Goal: Task Accomplishment & Management: Manage account settings

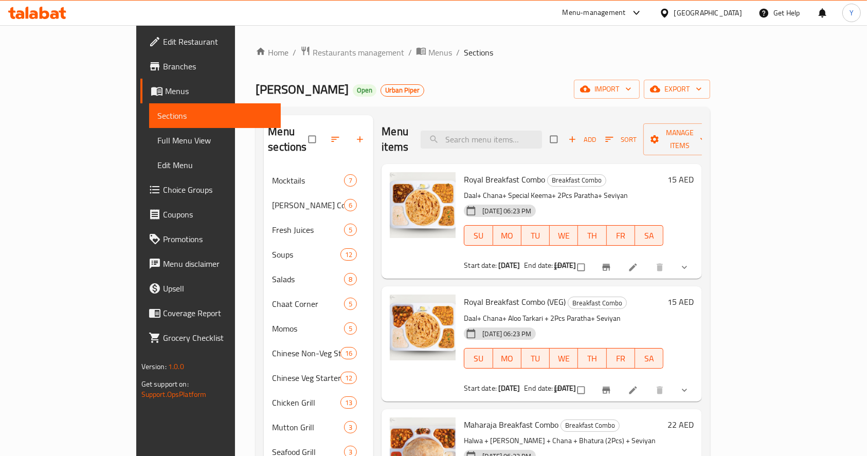
click at [605, 10] on div "Menu-management" at bounding box center [593, 13] width 63 height 12
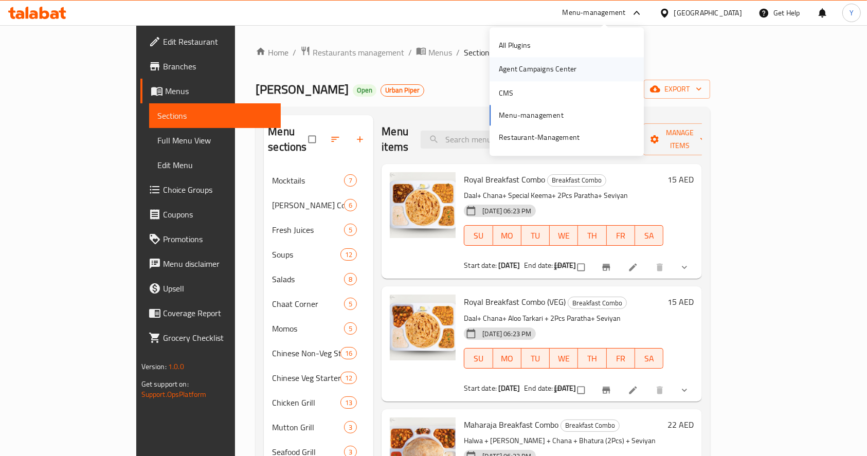
click at [519, 67] on div "Agent Campaigns Center" at bounding box center [538, 69] width 78 height 11
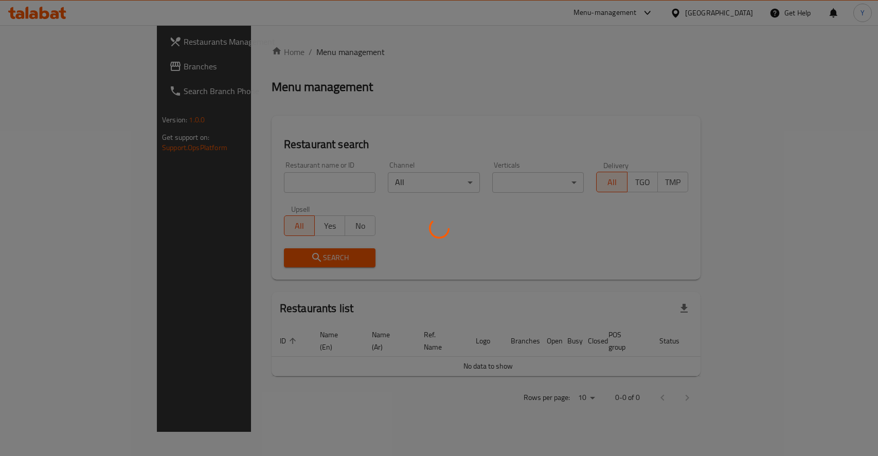
click at [273, 180] on div at bounding box center [439, 228] width 878 height 456
click at [228, 190] on div at bounding box center [439, 228] width 878 height 456
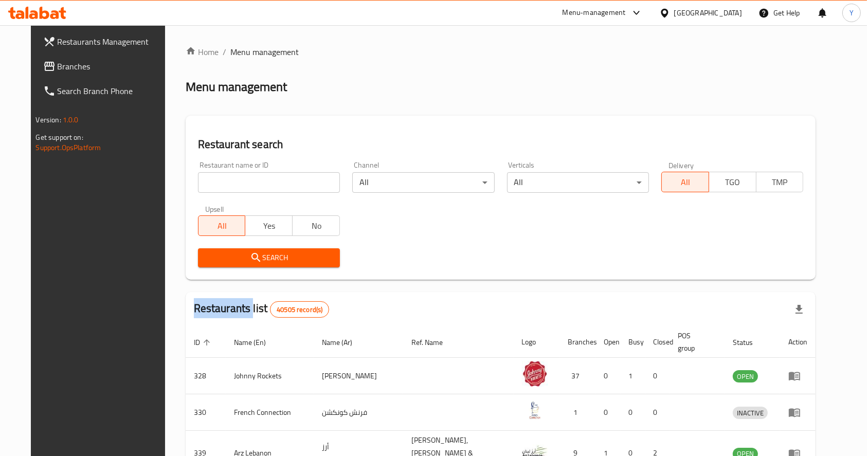
click at [228, 190] on div at bounding box center [433, 228] width 867 height 456
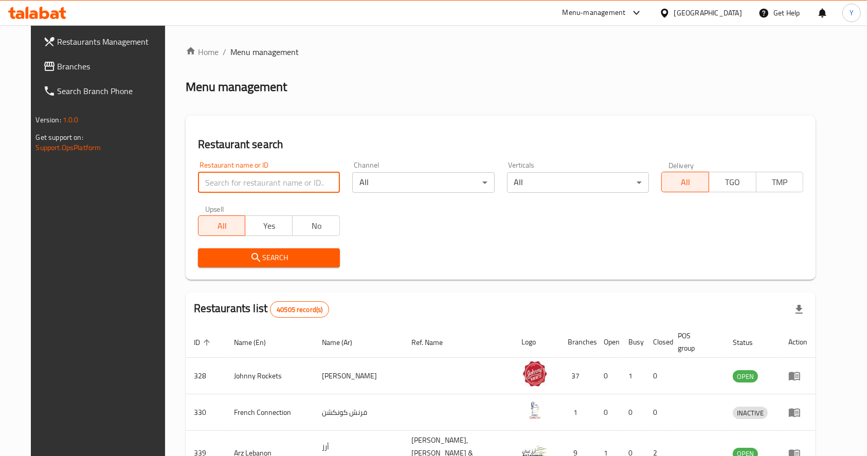
click at [228, 190] on input "search" at bounding box center [269, 182] width 142 height 21
type input "[GEOGRAPHIC_DATA]"
click button "Search" at bounding box center [269, 257] width 142 height 19
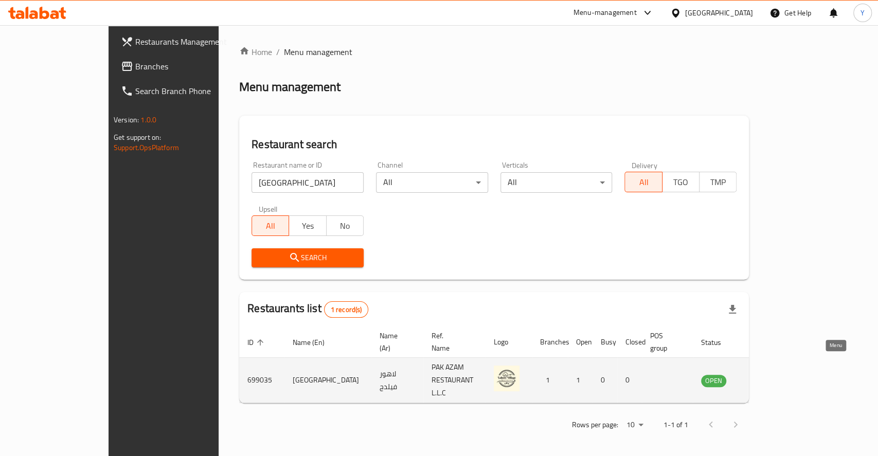
click at [767, 374] on icon "enhanced table" at bounding box center [761, 380] width 12 height 12
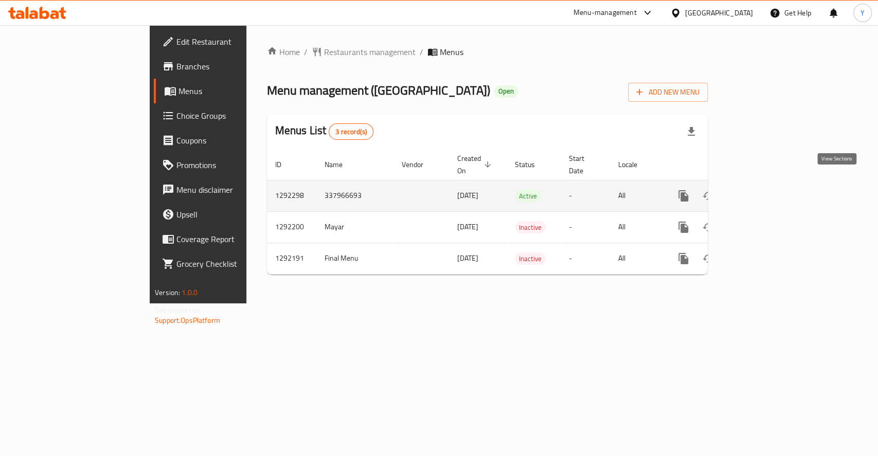
click at [763, 190] on icon "enhanced table" at bounding box center [757, 196] width 12 height 12
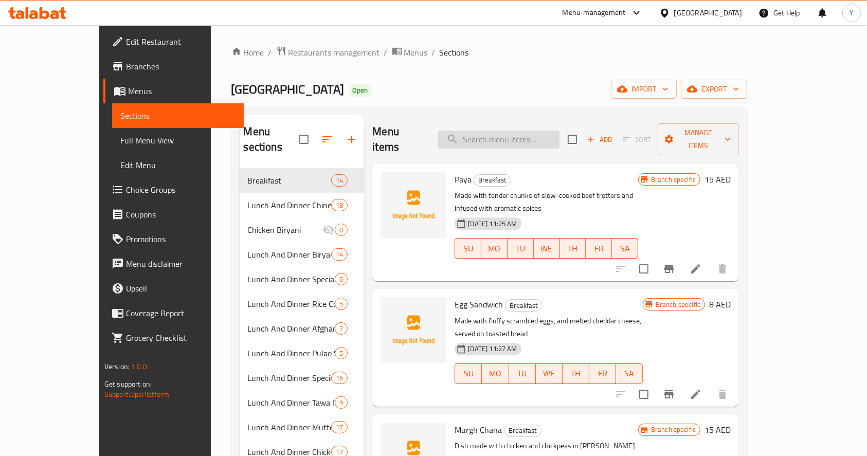
click at [496, 131] on input "search" at bounding box center [498, 140] width 121 height 18
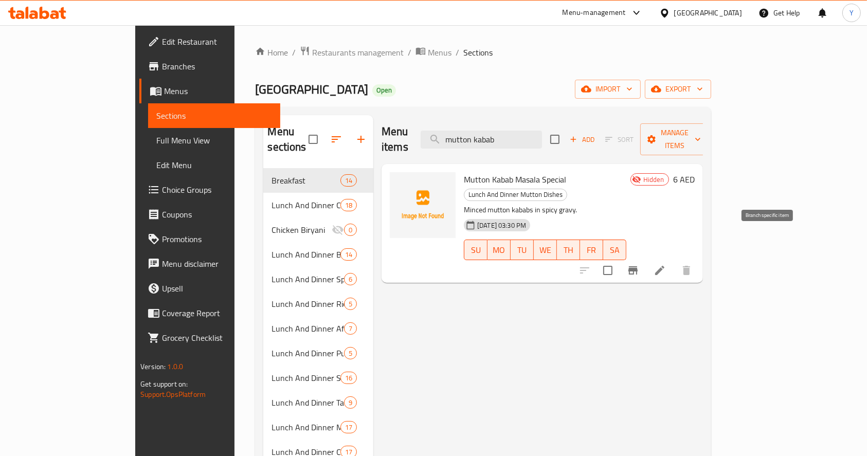
type input "mutton kabab"
click at [664, 266] on icon at bounding box center [659, 270] width 9 height 9
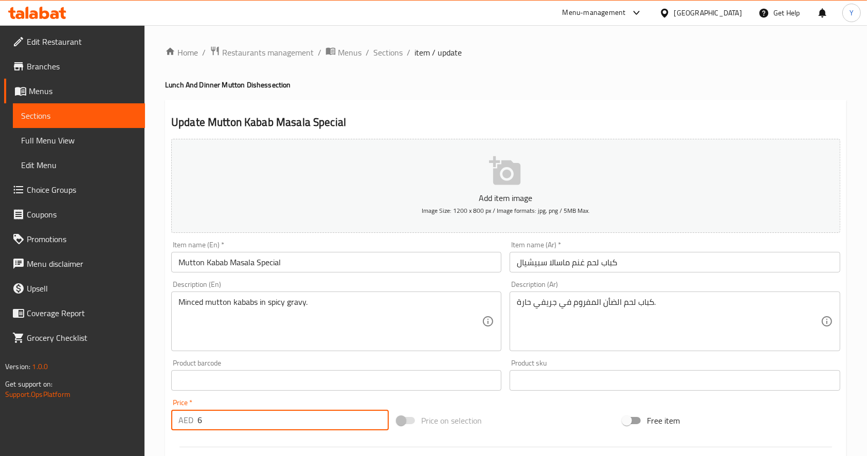
drag, startPoint x: 207, startPoint y: 417, endPoint x: 143, endPoint y: 415, distance: 64.3
click at [143, 415] on div "Edit Restaurant Branches Menus Sections Full Menu View Edit Menu Choice Groups …" at bounding box center [433, 375] width 867 height 701
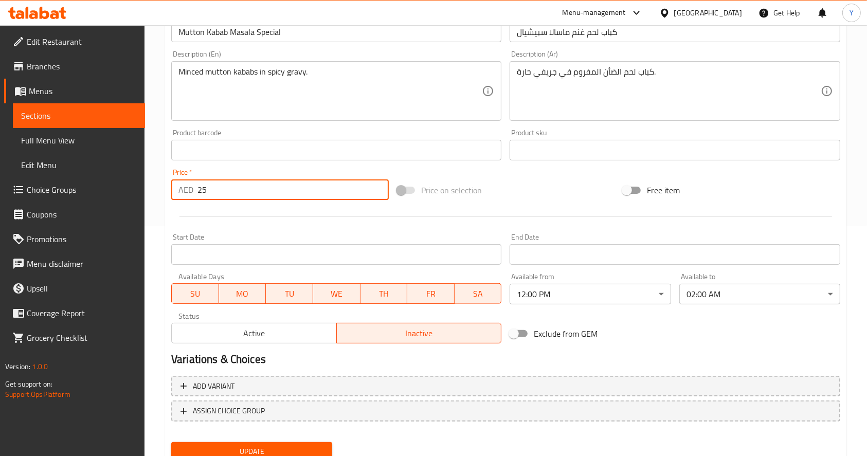
type input "25"
click at [282, 339] on span "Active" at bounding box center [254, 333] width 157 height 15
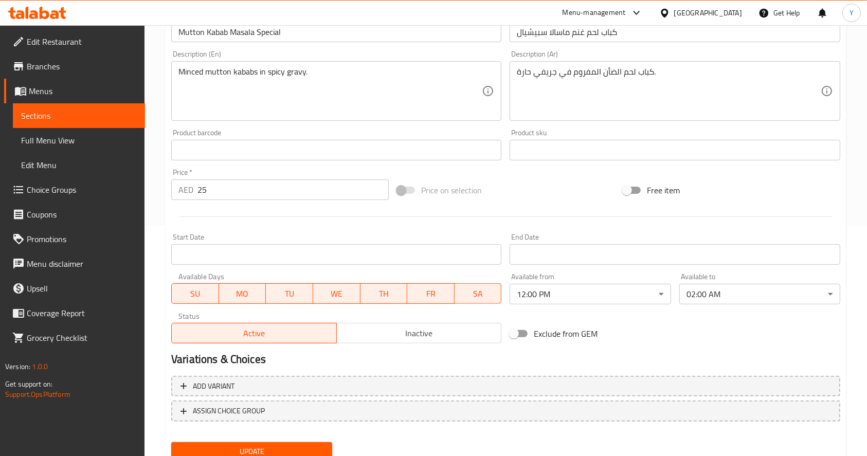
scroll to position [270, 0]
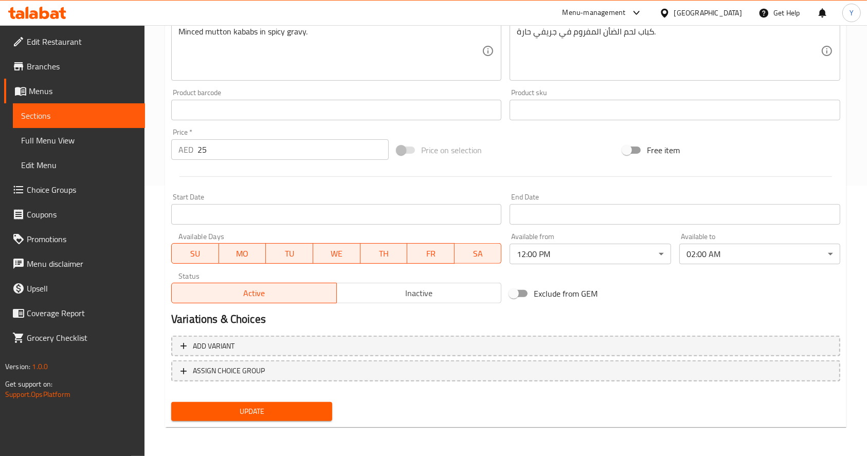
click at [247, 413] on span "Update" at bounding box center [251, 411] width 144 height 13
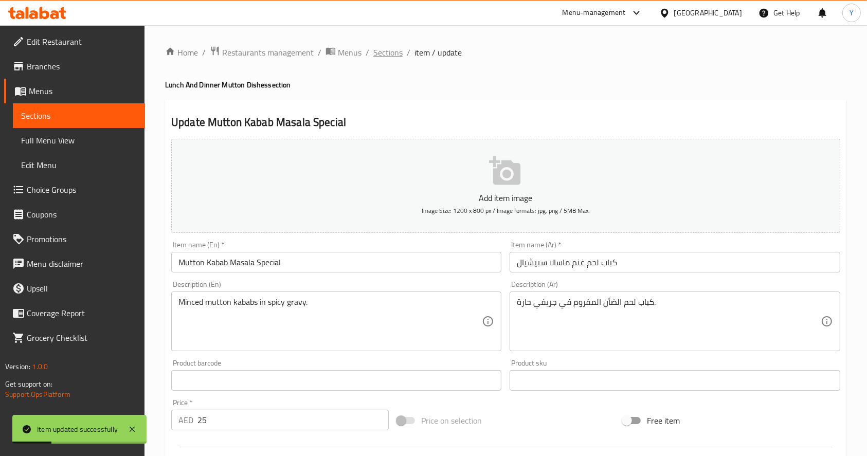
click at [387, 52] on span "Sections" at bounding box center [387, 52] width 29 height 12
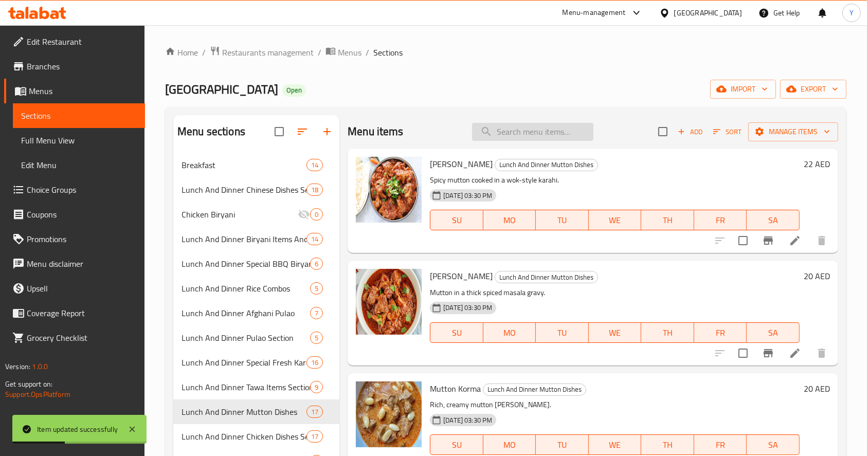
click at [508, 133] on input "search" at bounding box center [532, 132] width 121 height 18
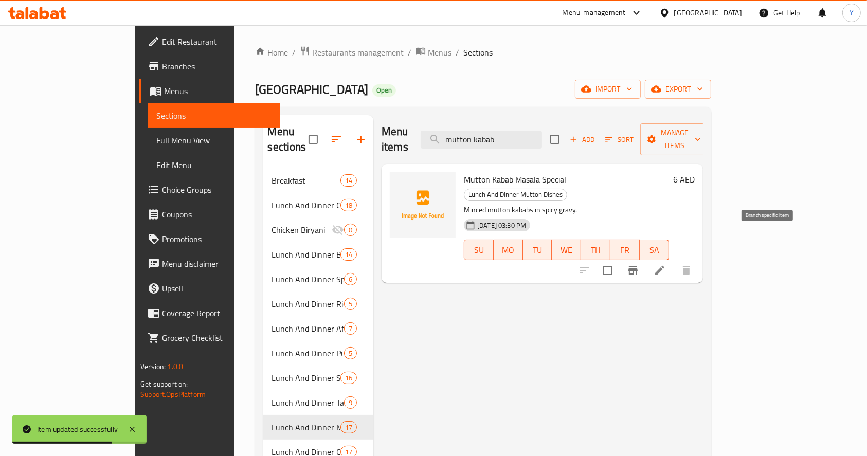
type input "mutton kabab"
click at [638, 266] on icon "Branch-specific-item" at bounding box center [632, 270] width 9 height 8
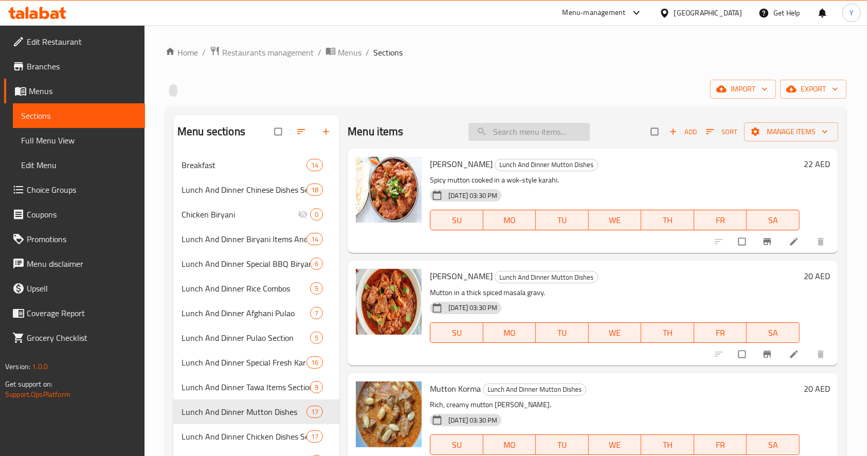
click at [510, 138] on input "search" at bounding box center [528, 132] width 121 height 18
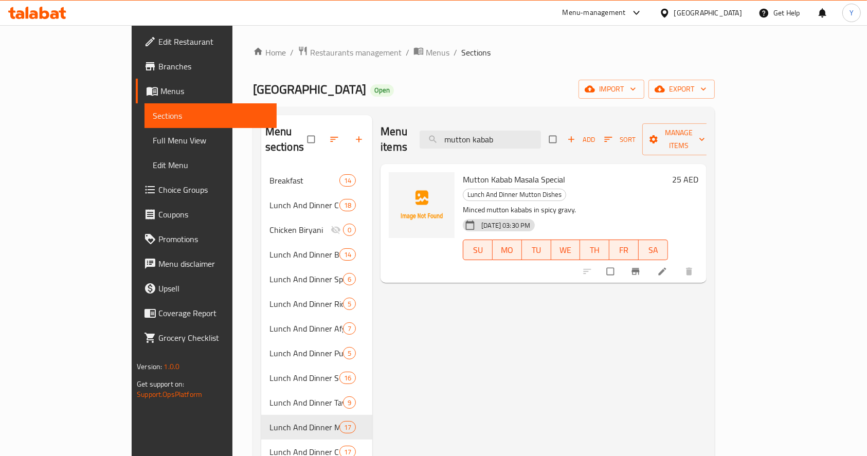
type input "mutton kabab"
